Goal: Task Accomplishment & Management: Use online tool/utility

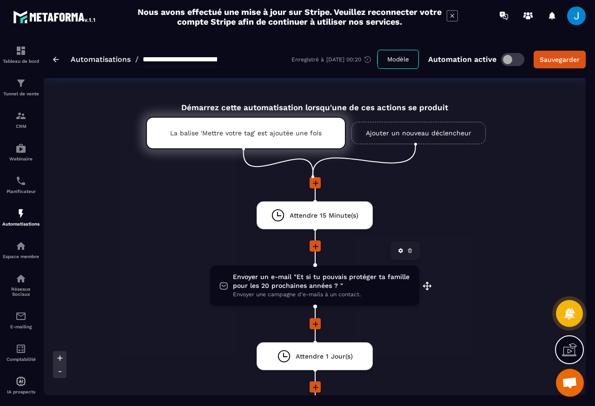
click at [309, 278] on span "Envoyer un e-mail "Et si tu pouvais protéger ta famille pour les 20 prochaines …" at bounding box center [321, 282] width 177 height 18
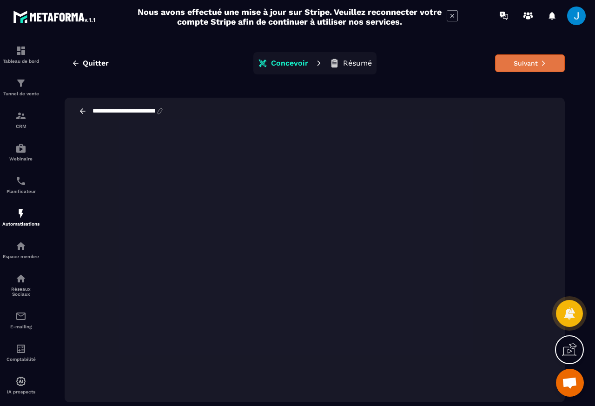
click at [526, 61] on button "Suivant" at bounding box center [530, 63] width 70 height 18
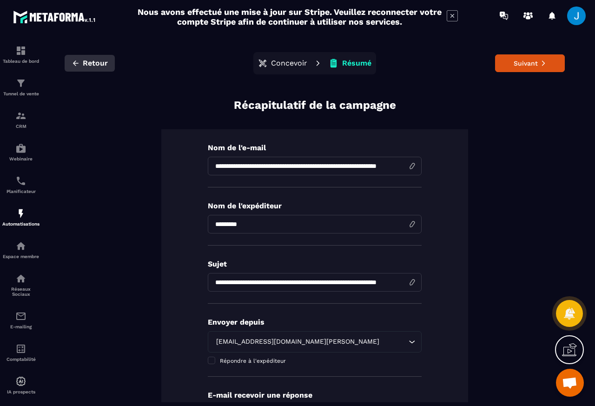
click at [83, 62] on span "Retour" at bounding box center [95, 63] width 25 height 9
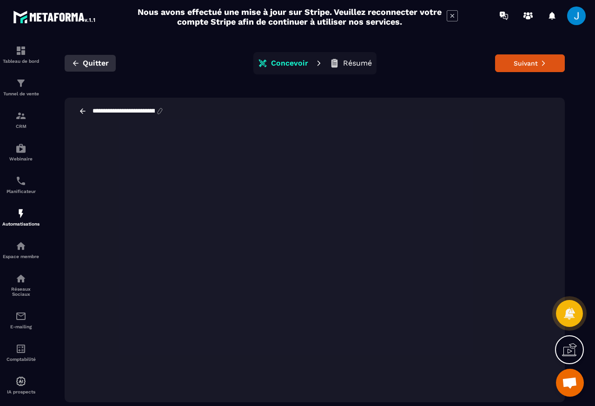
click at [92, 63] on span "Quitter" at bounding box center [96, 63] width 26 height 9
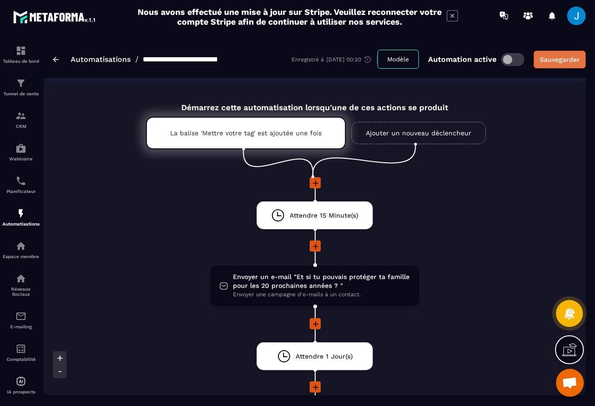
click at [559, 60] on div "Sauvegarder" at bounding box center [560, 59] width 40 height 9
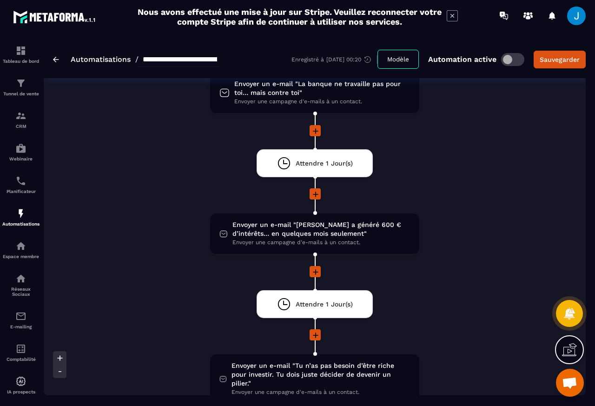
scroll to position [335, 0]
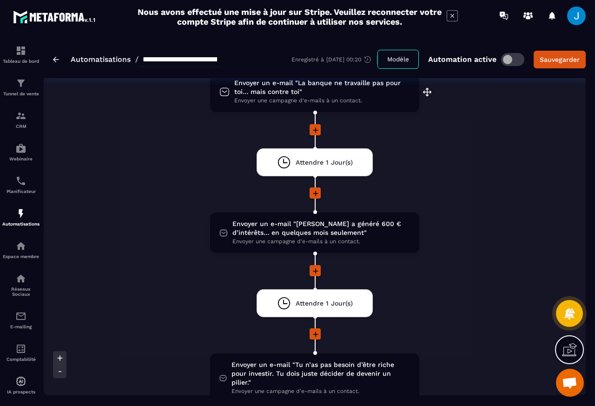
click at [273, 96] on span "Envoyer une campagne d'e-mails à un contact." at bounding box center [322, 100] width 176 height 9
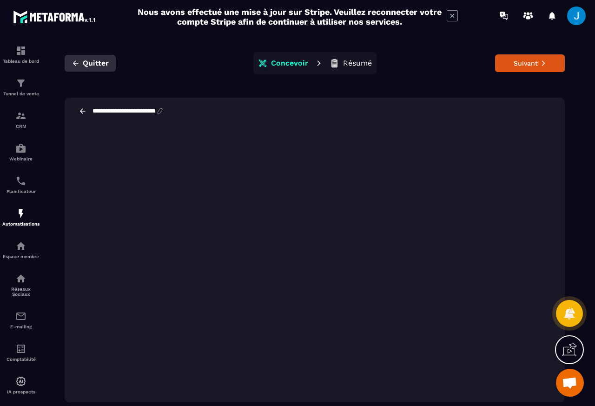
click at [79, 63] on icon "button" at bounding box center [76, 63] width 8 height 8
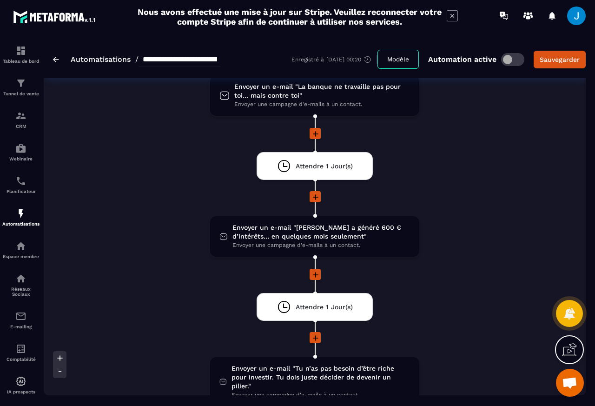
scroll to position [335, 0]
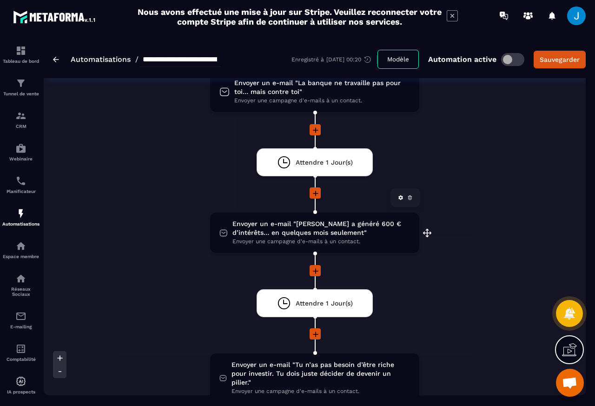
click at [275, 234] on span "Envoyer un e-mail "[PERSON_NAME] a généré 600 € d’intérêts… en quelques mois se…" at bounding box center [322, 228] width 178 height 18
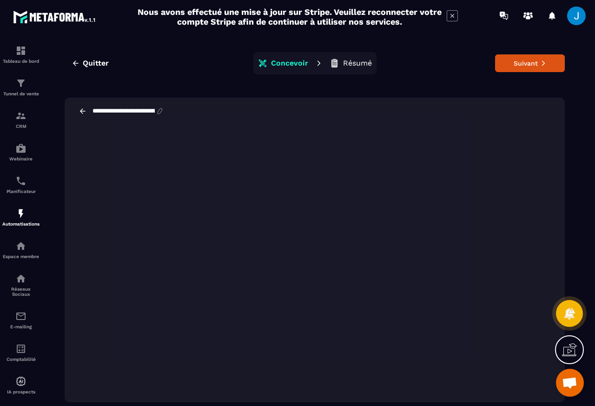
click at [66, 108] on div "**********" at bounding box center [315, 111] width 500 height 27
click at [64, 112] on div "**********" at bounding box center [315, 226] width 524 height 373
click at [65, 63] on button "Quitter" at bounding box center [90, 63] width 51 height 17
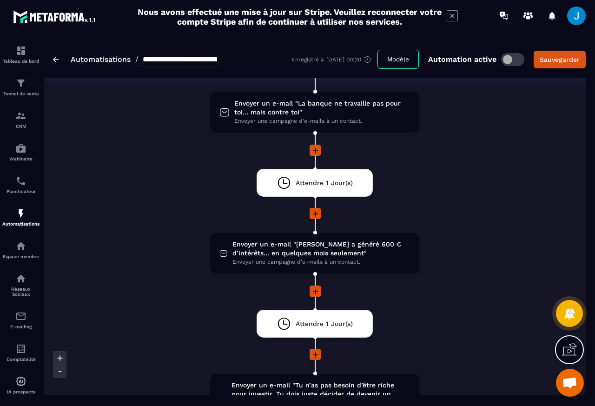
scroll to position [335, 0]
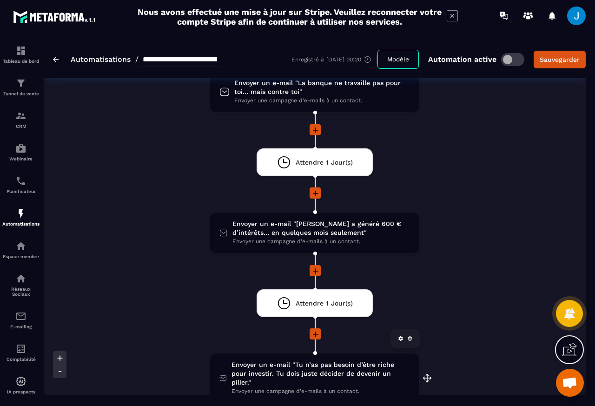
click at [329, 371] on span "Envoyer un e-mail "Tu n’as pas besoin d’être riche pour investir. Tu dois juste…" at bounding box center [321, 373] width 179 height 27
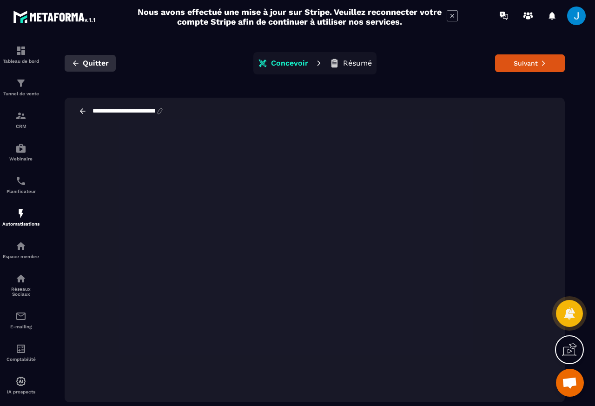
click at [65, 63] on button "Quitter" at bounding box center [90, 63] width 51 height 17
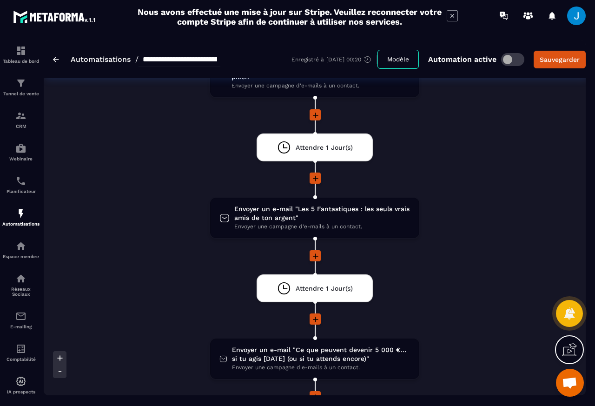
scroll to position [670, 0]
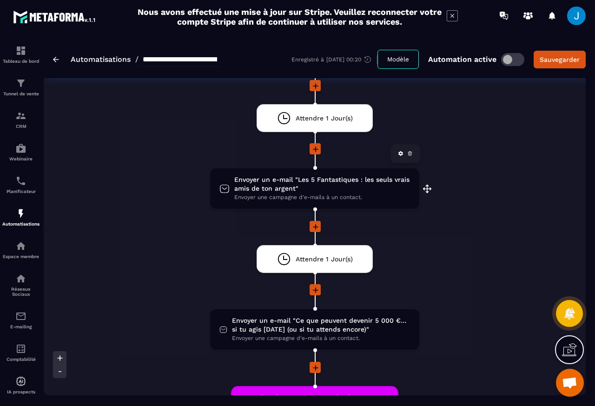
click at [332, 193] on span "Envoyer une campagne d'e-mails à un contact." at bounding box center [322, 197] width 176 height 9
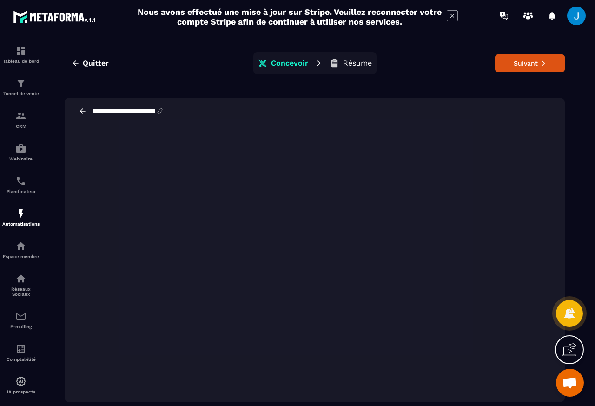
click at [64, 63] on div "**********" at bounding box center [315, 226] width 524 height 373
click at [66, 63] on button "Quitter" at bounding box center [90, 63] width 51 height 17
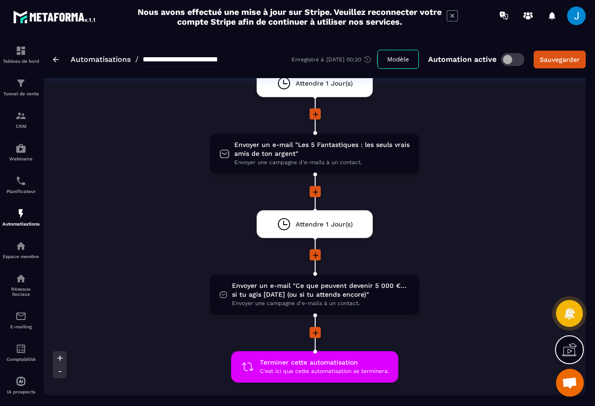
scroll to position [725, 0]
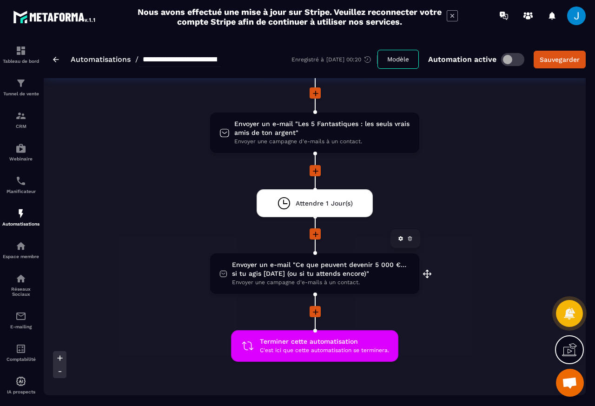
click at [302, 278] on span "Envoyer une campagne d'e-mails à un contact." at bounding box center [321, 282] width 178 height 9
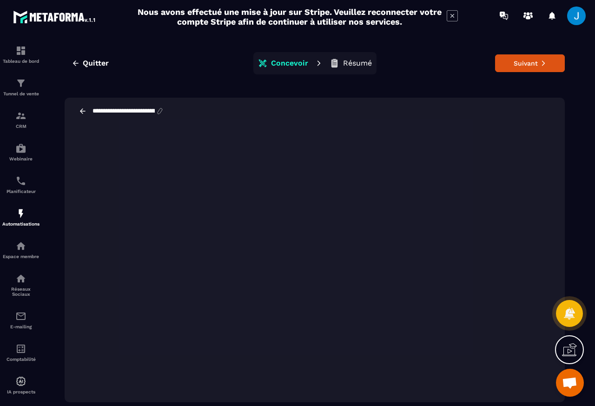
click at [64, 63] on div "**********" at bounding box center [315, 226] width 524 height 373
click at [65, 63] on button "Quitter" at bounding box center [90, 63] width 51 height 17
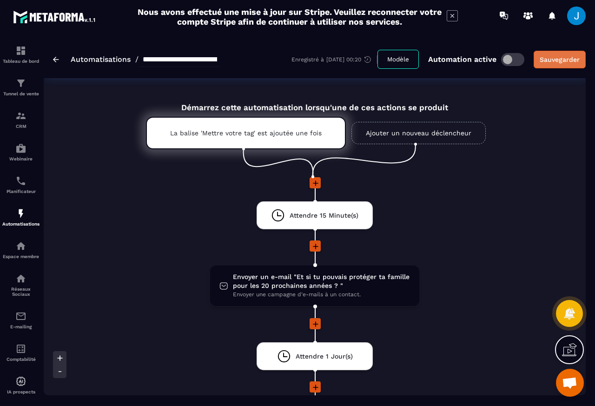
click at [556, 60] on div "Sauvegarder" at bounding box center [560, 59] width 40 height 9
click at [557, 60] on div "Sauvegarder" at bounding box center [560, 59] width 40 height 9
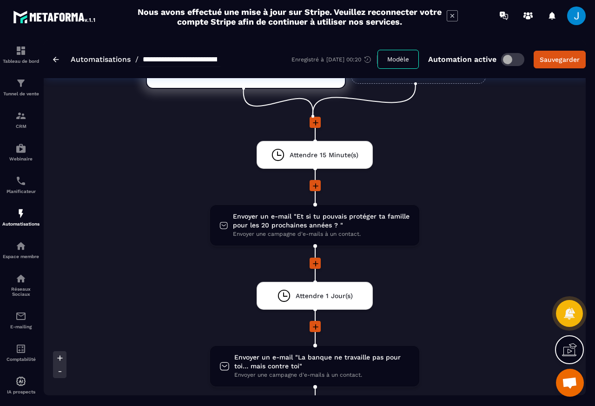
scroll to position [167, 0]
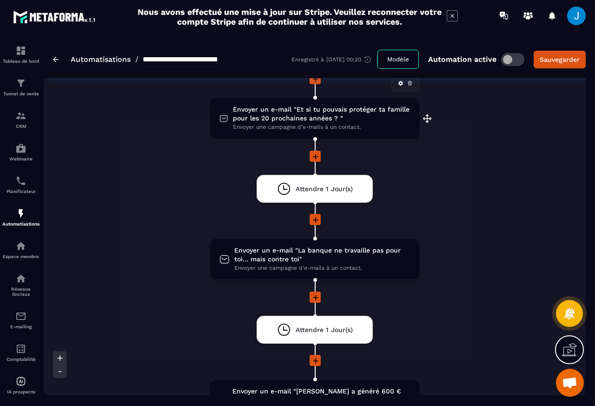
click at [299, 134] on div "Envoyer un e-mail "Et si tu pouvais protéger ta famille pour les 20 prochaines …" at bounding box center [314, 118] width 209 height 40
